Goal: Information Seeking & Learning: Learn about a topic

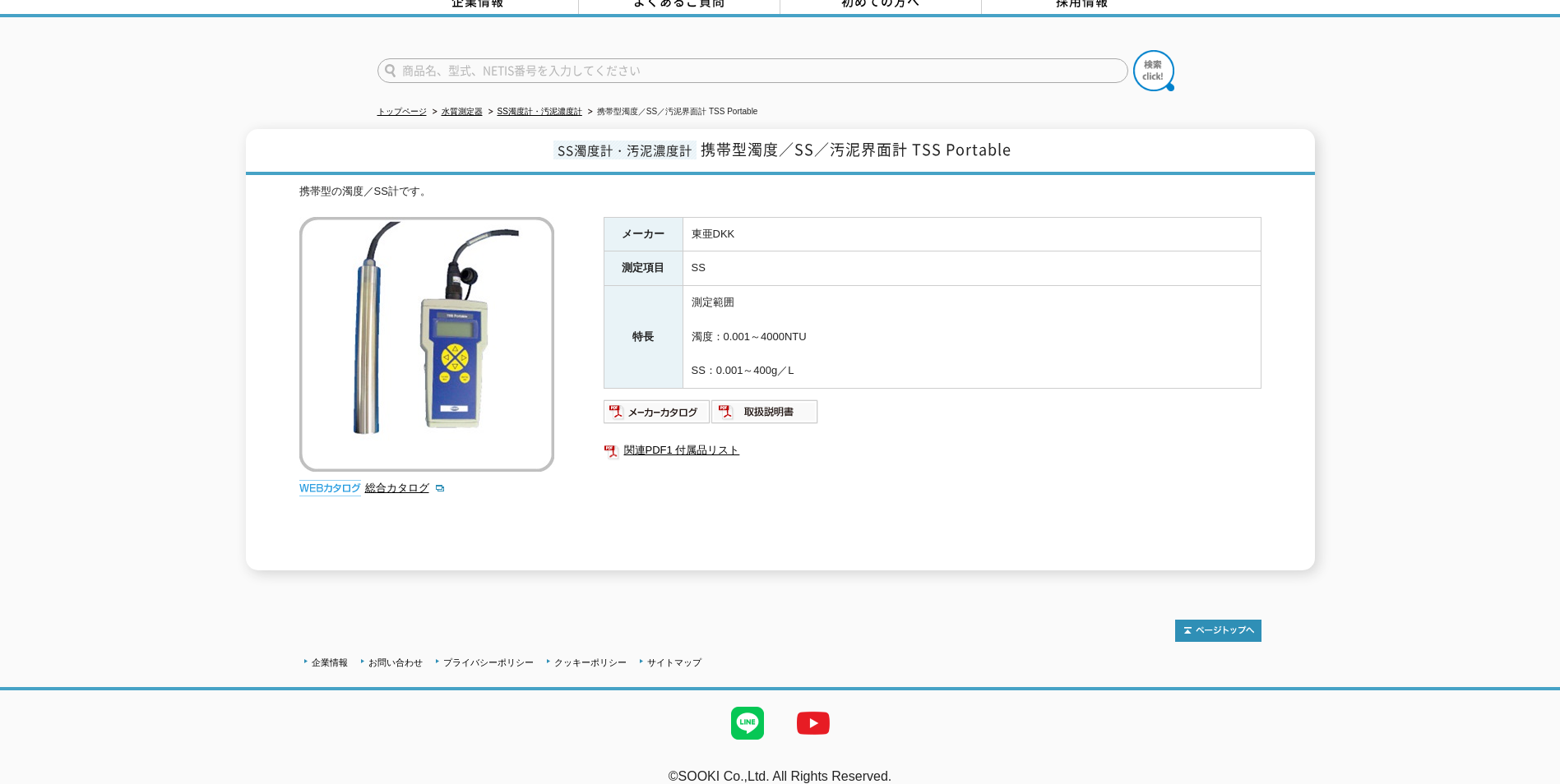
scroll to position [99, 0]
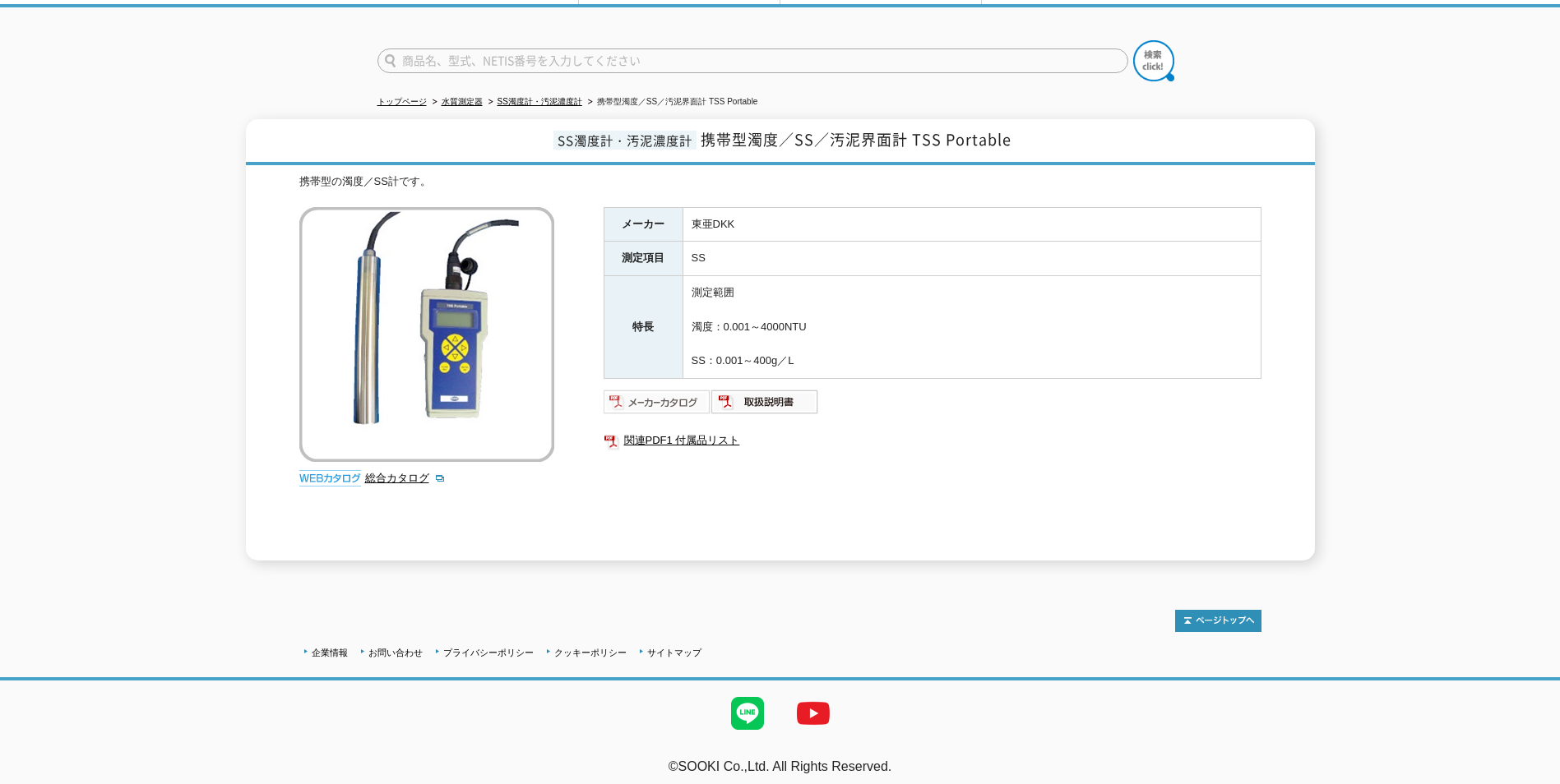
click at [661, 396] on img at bounding box center [657, 402] width 108 height 27
click at [879, 462] on div "メーカー 東亜DKK 測定項目 SS 特長 測定範囲 濁度：0.001～4000NTU SS：0.001～400g／L 関連PDF1 付属品リスト" at bounding box center [932, 384] width 658 height 354
click at [666, 391] on img at bounding box center [657, 402] width 108 height 27
click at [1390, 391] on div "SS濁度計・汚泥濃度計 携帯型濁度／SS／汚泥界面計 TSS Portable 携帯型の濁度／SS計です。 総合カタログ メーカー 東亜DKK 測定項目 SS…" at bounding box center [780, 340] width 1560 height 441
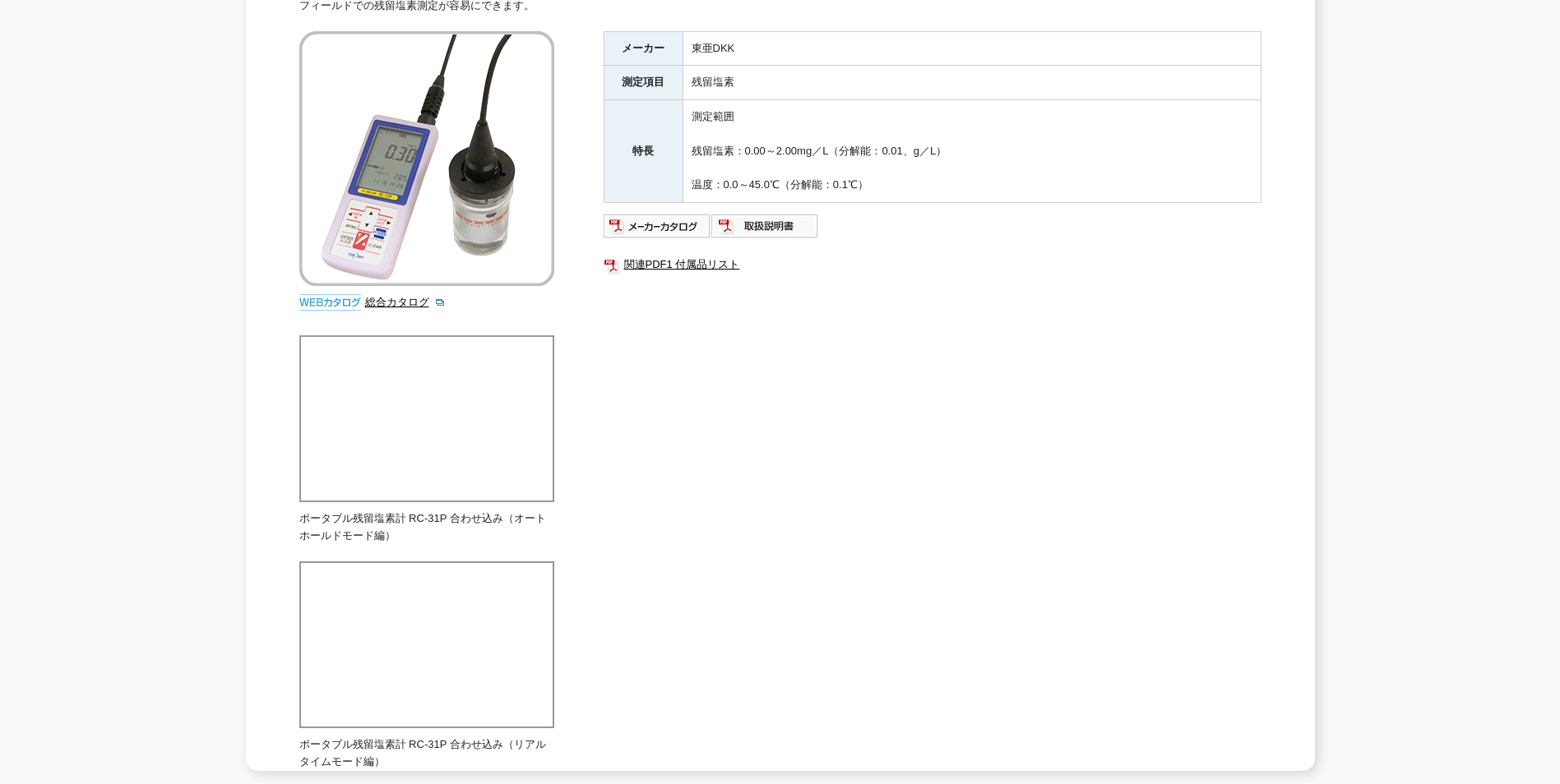
scroll to position [9, 0]
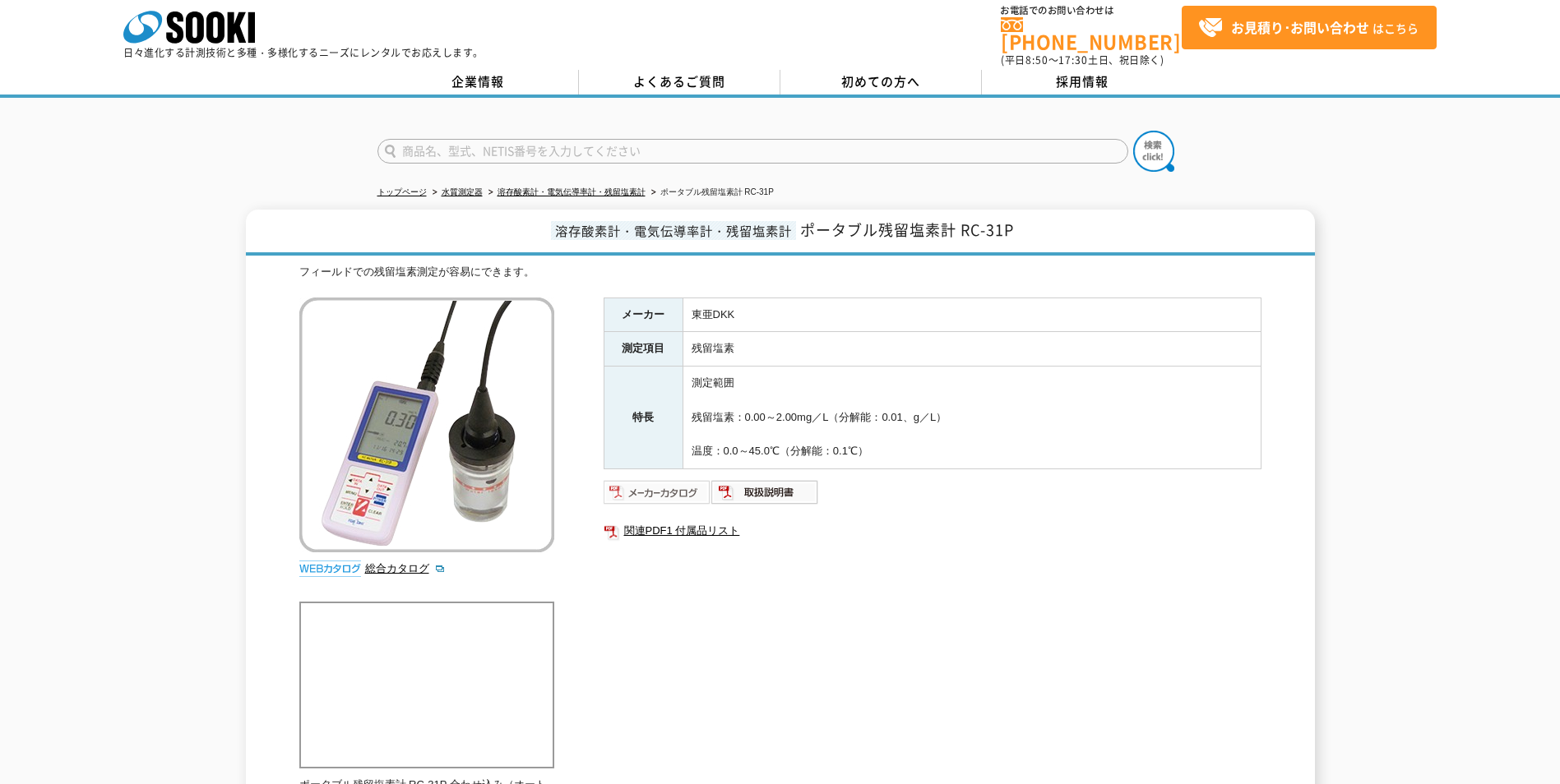
click at [688, 480] on img at bounding box center [657, 493] width 108 height 27
